Goal: Use online tool/utility: Utilize a website feature to perform a specific function

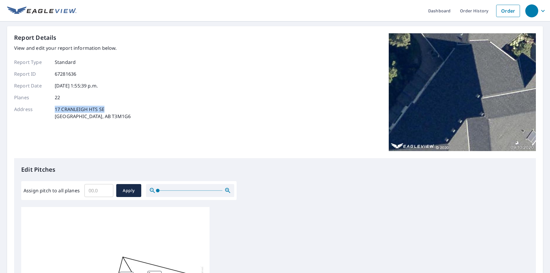
drag, startPoint x: 93, startPoint y: 110, endPoint x: 52, endPoint y: 109, distance: 41.8
click at [52, 109] on div "Address [STREET_ADDRESS]" at bounding box center [72, 113] width 117 height 14
copy div "17 CRANLEIGH HTS SE"
click at [95, 194] on input "Assign pitch to all planes" at bounding box center [98, 190] width 29 height 16
type input "8"
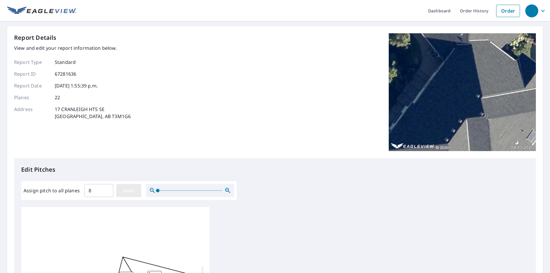
click at [137, 190] on button "Apply" at bounding box center [128, 190] width 25 height 13
type input "8"
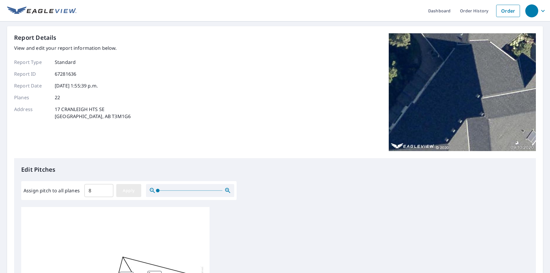
type input "8"
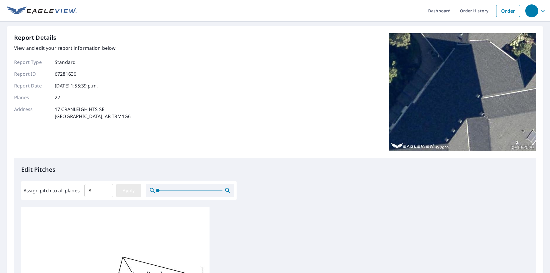
type input "8"
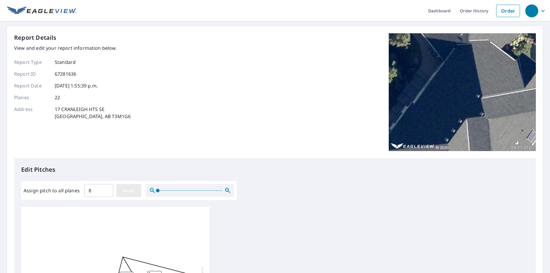
type input "8"
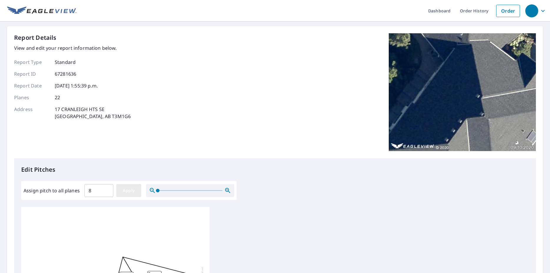
type input "8"
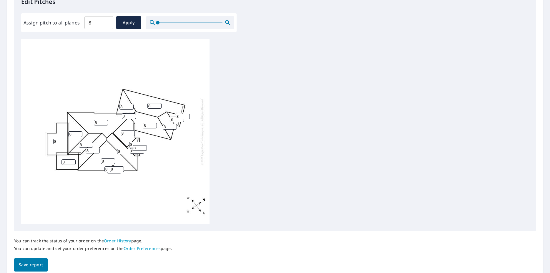
scroll to position [193, 0]
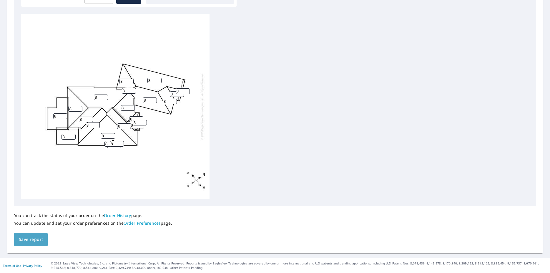
click at [39, 238] on span "Save report" at bounding box center [31, 239] width 24 height 7
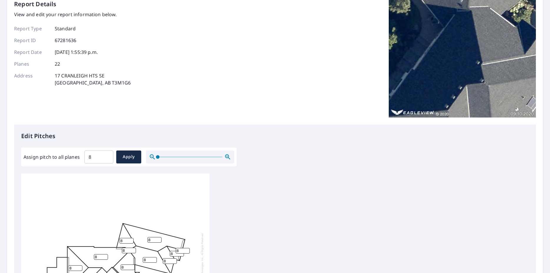
scroll to position [22, 0]
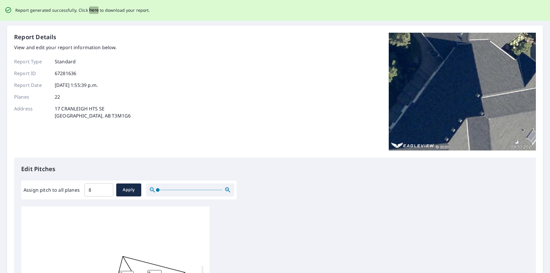
click at [95, 11] on span "here" at bounding box center [94, 9] width 10 height 7
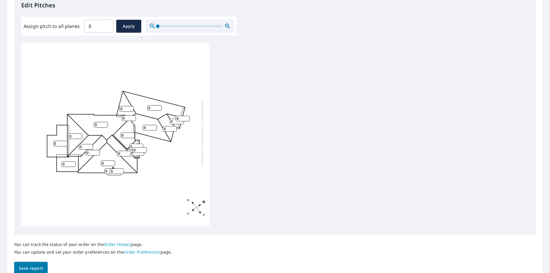
scroll to position [0, 0]
